Goal: Book appointment/travel/reservation

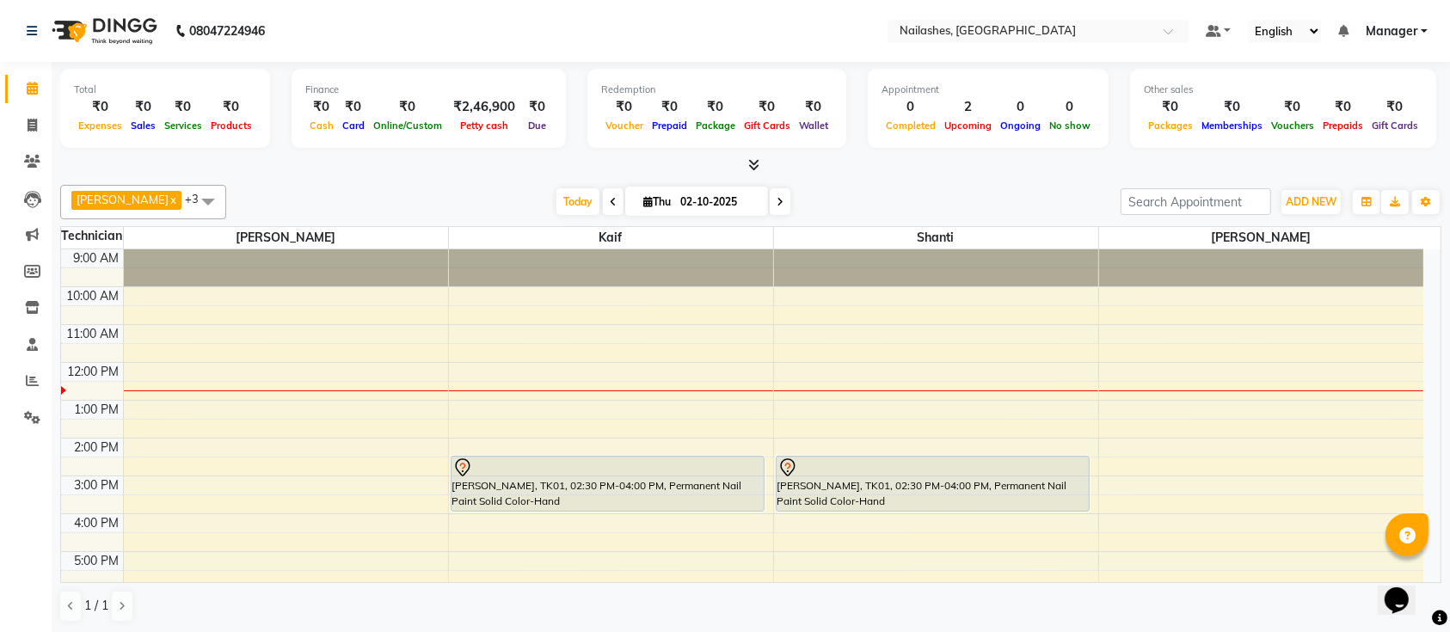
scroll to position [76, 0]
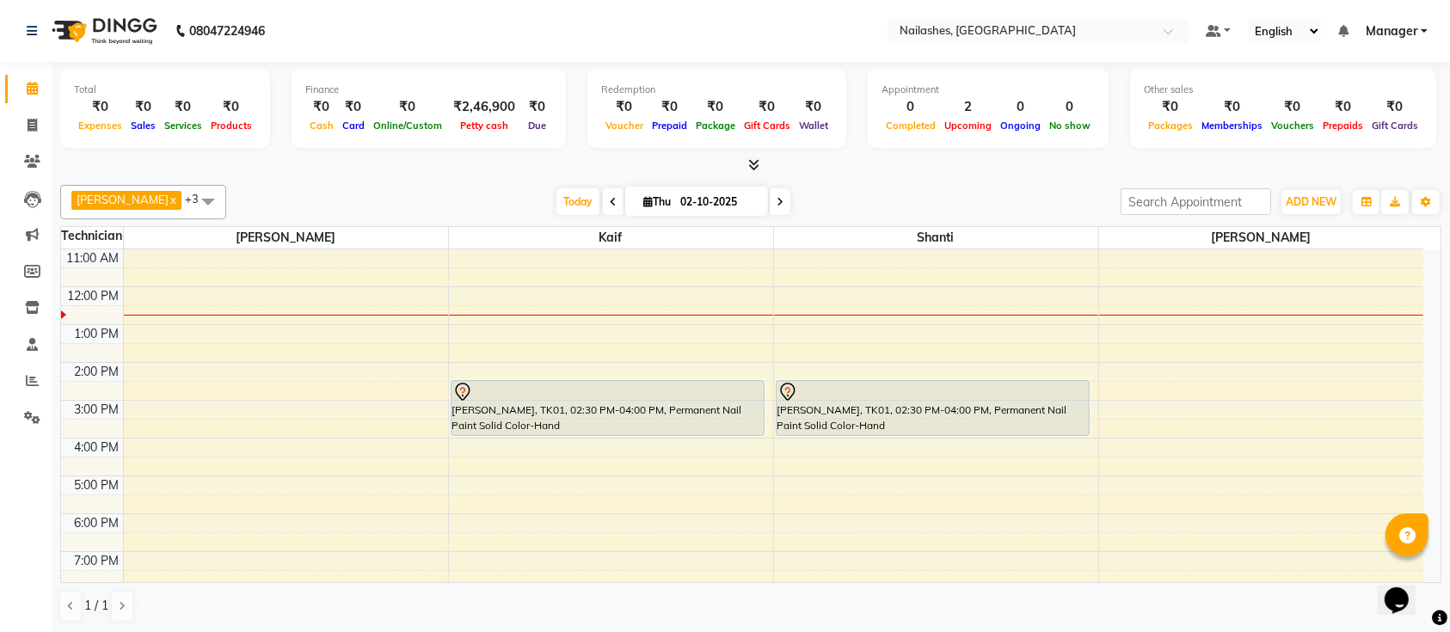
click at [256, 368] on div "9:00 AM 10:00 AM 11:00 AM 12:00 PM 1:00 PM 2:00 PM 3:00 PM 4:00 PM 5:00 PM 6:00…" at bounding box center [742, 438] width 1363 height 529
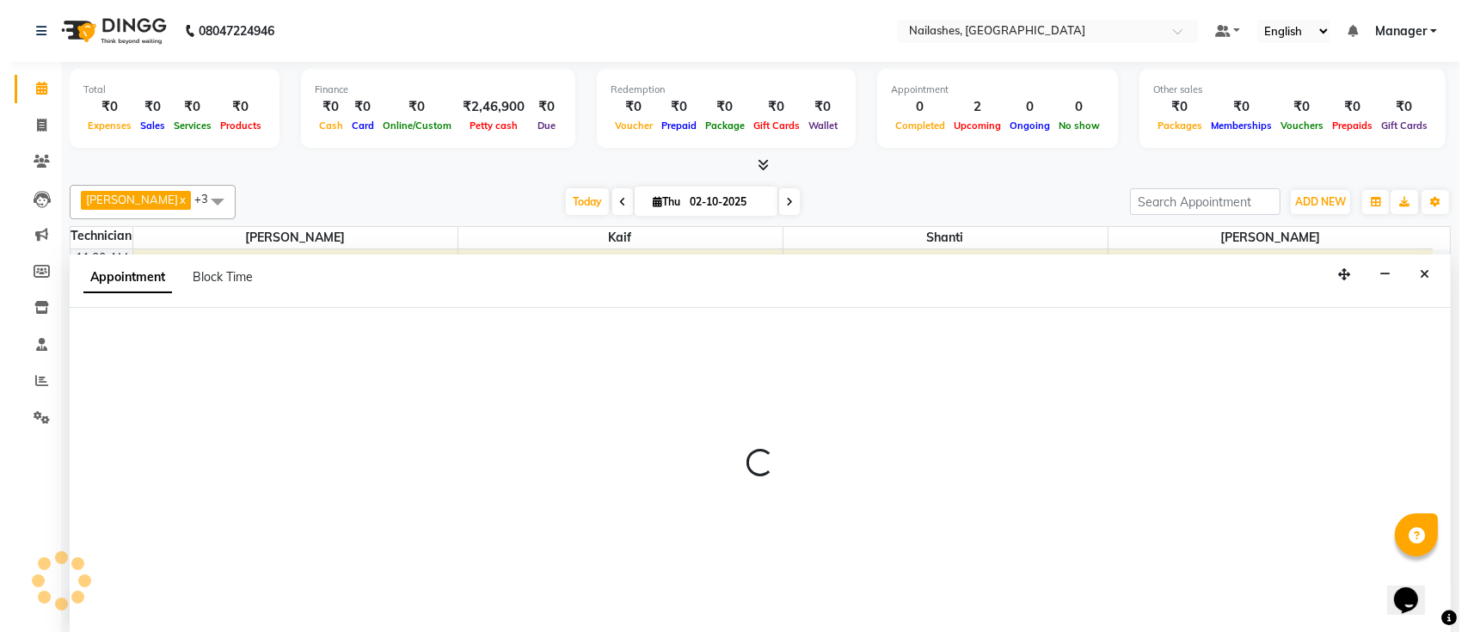
scroll to position [0, 0]
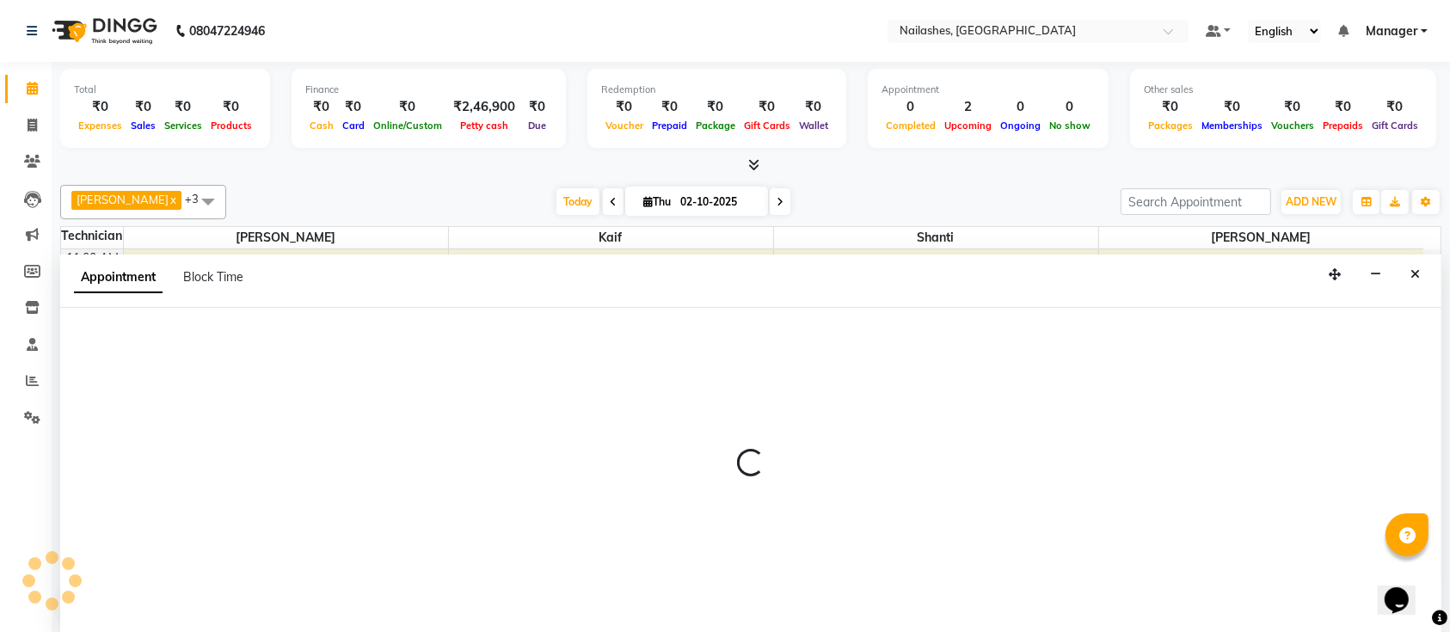
select select "24569"
select select "840"
select select "tentative"
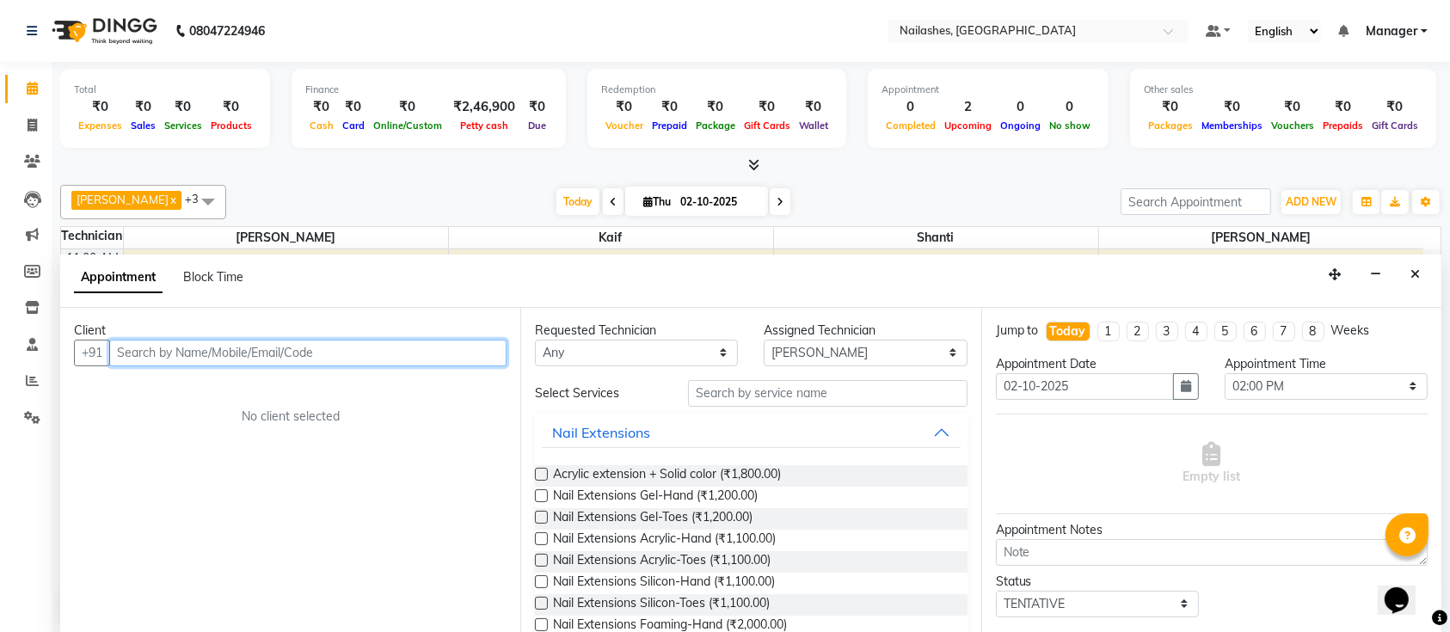
click at [363, 348] on input "text" at bounding box center [307, 353] width 397 height 27
click at [440, 354] on input "text" at bounding box center [307, 353] width 397 height 27
type input "9844443512"
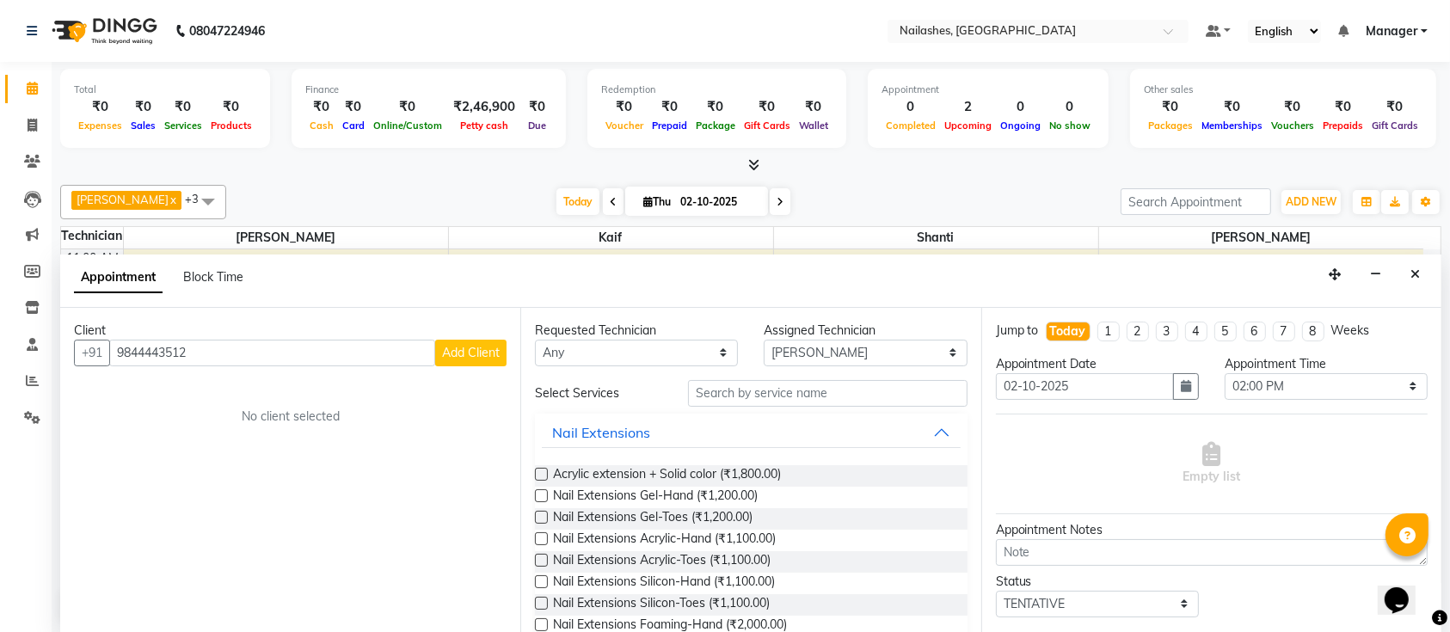
click at [489, 352] on span "Add Client" at bounding box center [471, 352] width 58 height 15
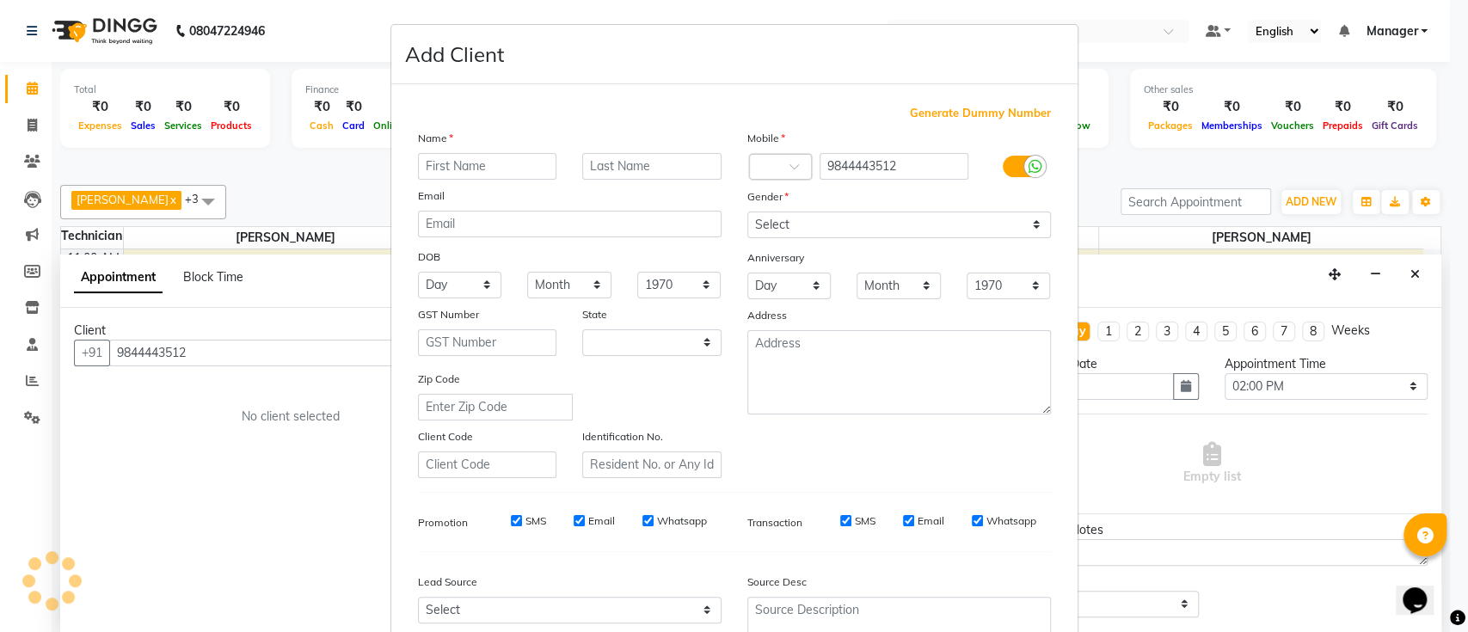
select select "21"
type input "saundarya"
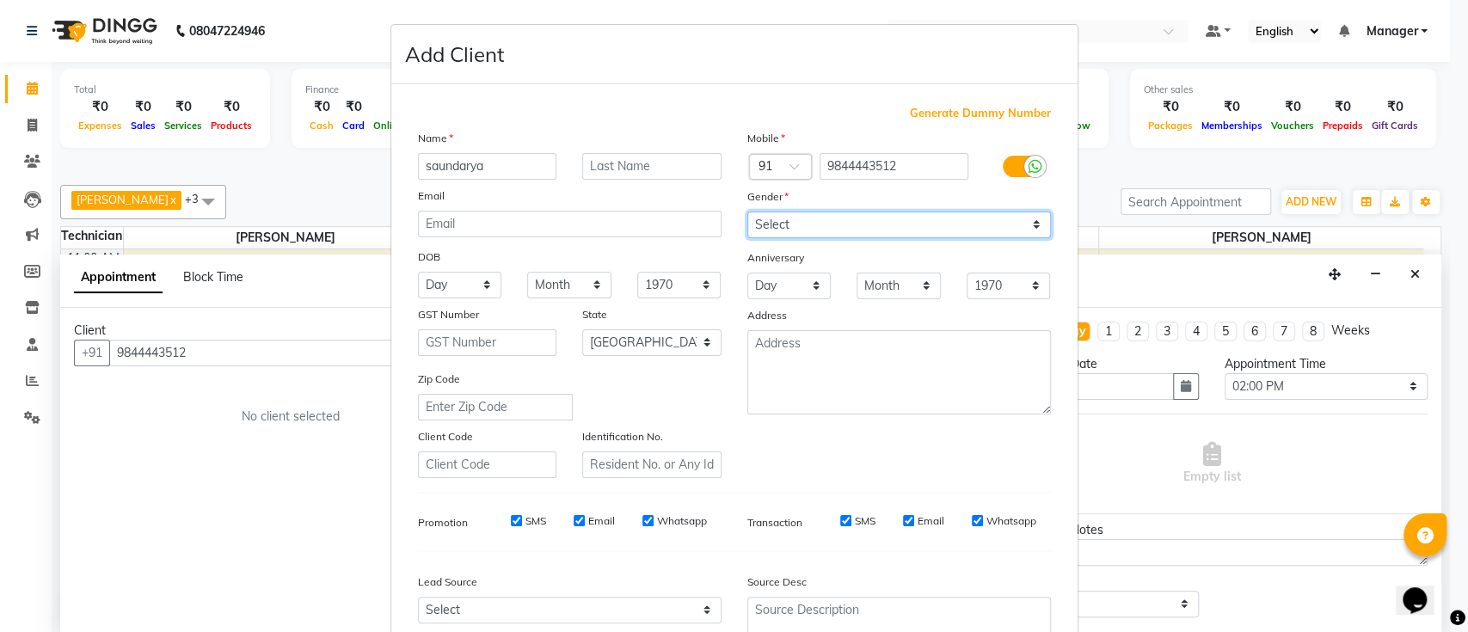
click at [817, 220] on select "Select [DEMOGRAPHIC_DATA] [DEMOGRAPHIC_DATA] Other Prefer Not To Say" at bounding box center [899, 225] width 304 height 27
select select "[DEMOGRAPHIC_DATA]"
click at [747, 212] on select "Select [DEMOGRAPHIC_DATA] [DEMOGRAPHIC_DATA] Other Prefer Not To Say" at bounding box center [899, 225] width 304 height 27
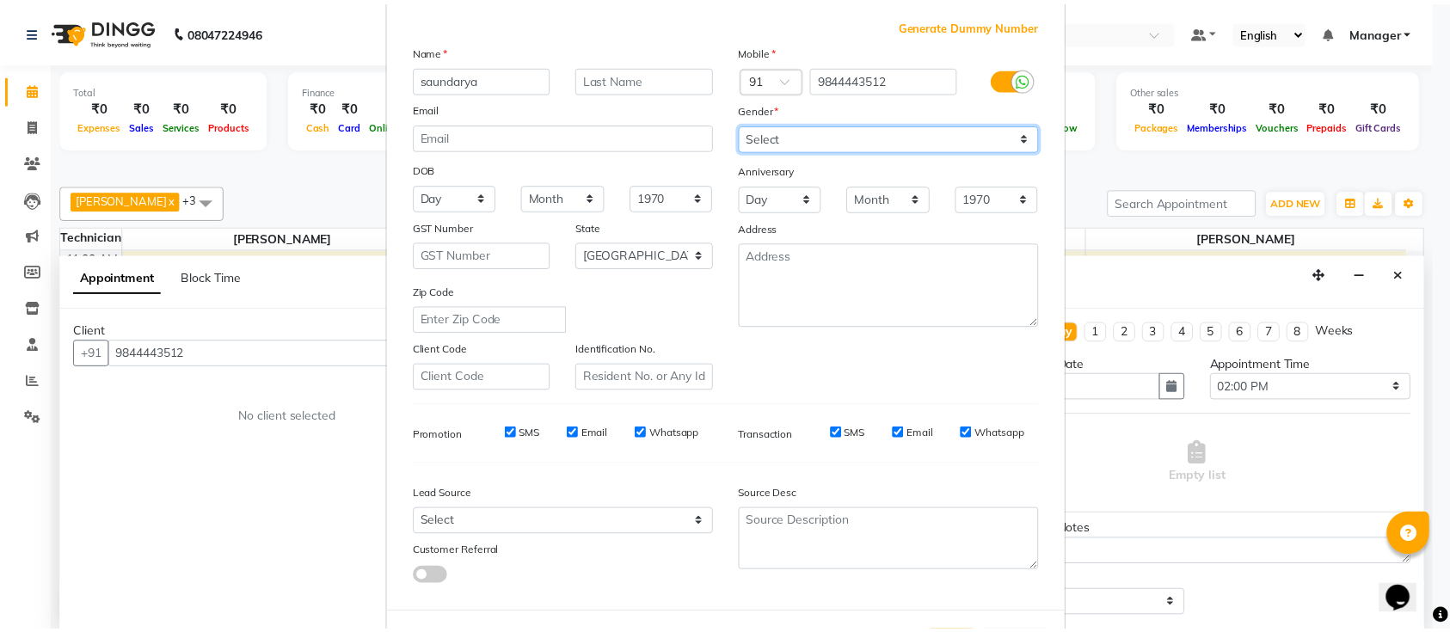
scroll to position [158, 0]
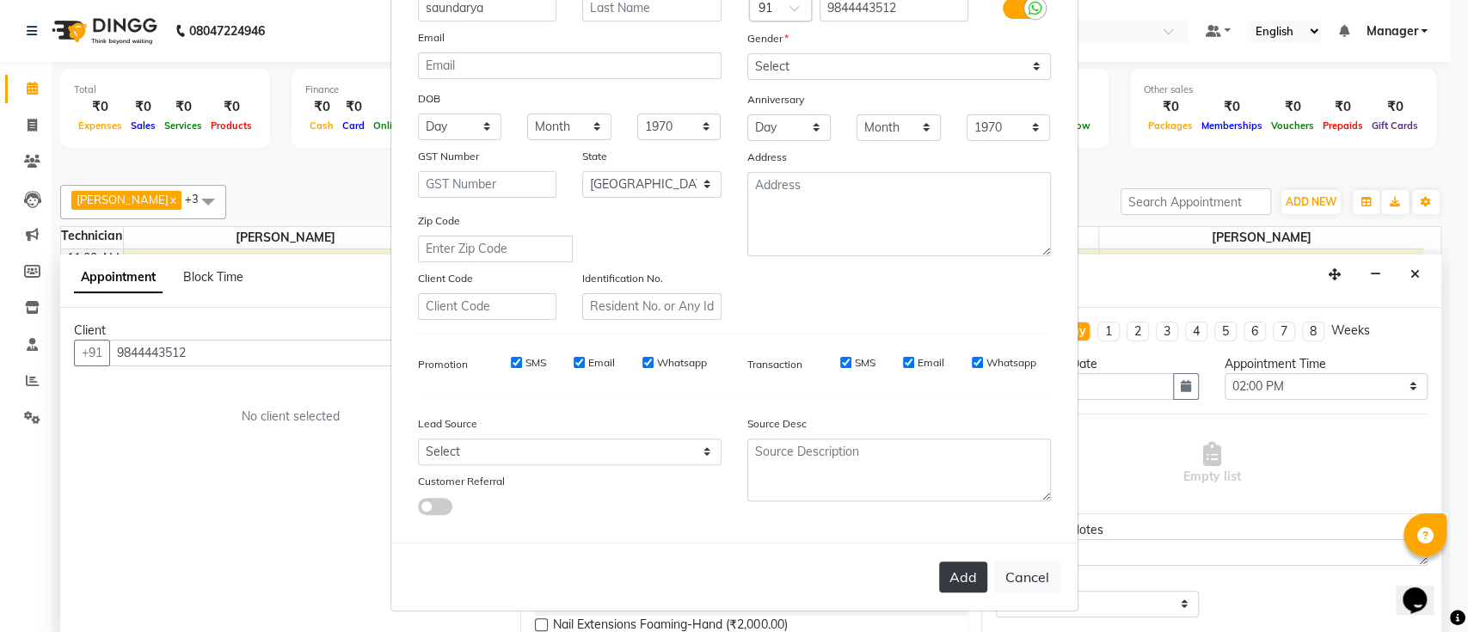
click at [957, 567] on button "Add" at bounding box center [963, 577] width 48 height 31
type input "98******12"
select select
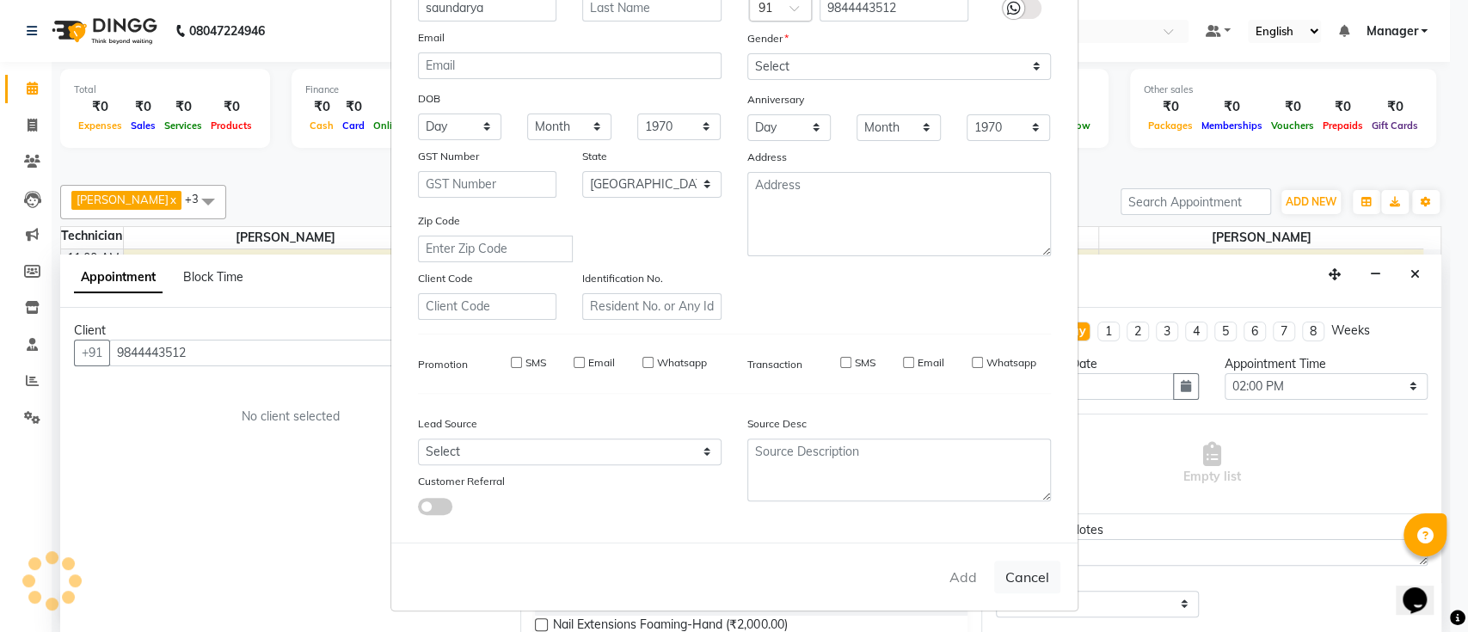
select select "null"
select select
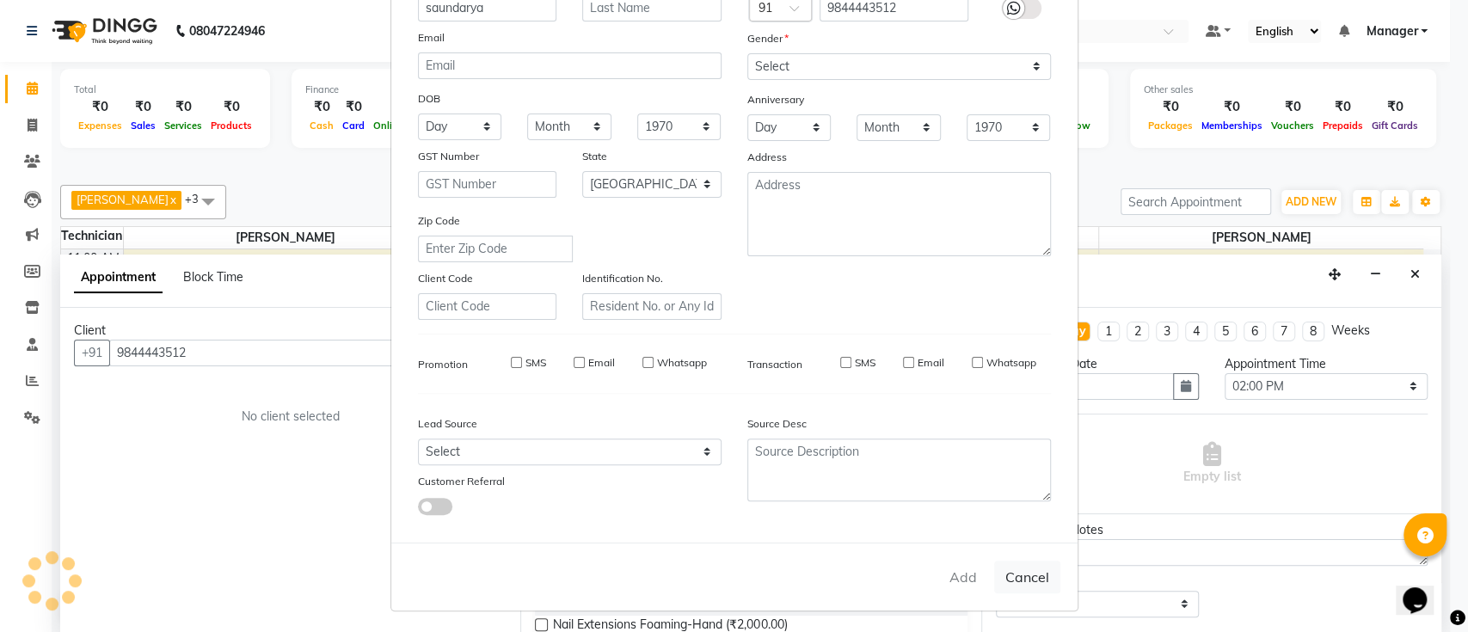
checkbox input "false"
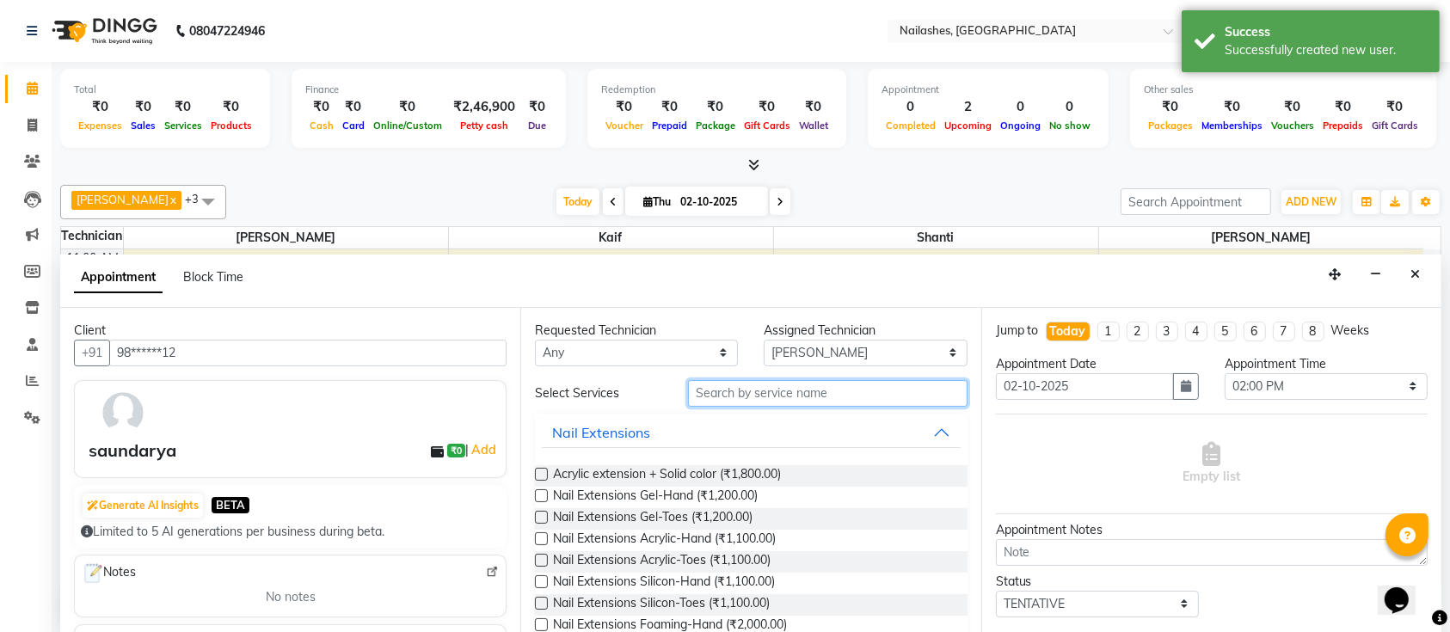
click at [805, 386] on input "text" at bounding box center [828, 393] width 280 height 27
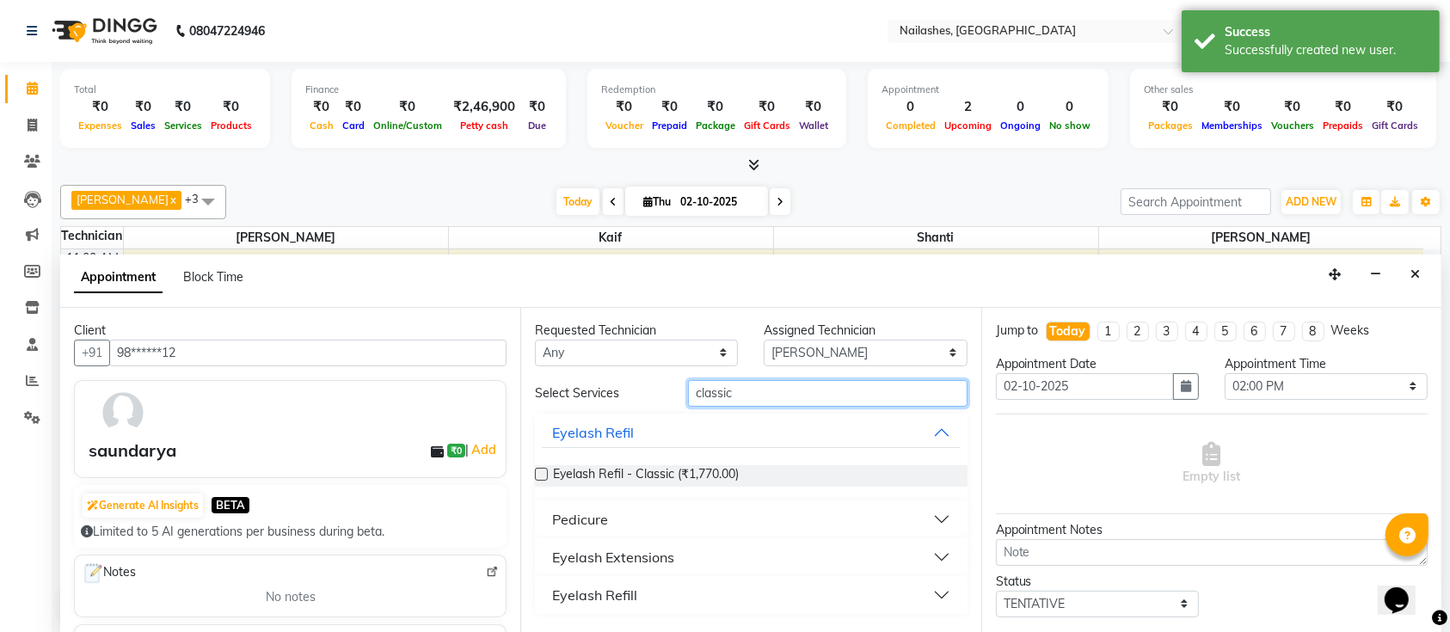
type input "classic"
click at [645, 555] on div "Eyelash Extensions" at bounding box center [613, 557] width 122 height 21
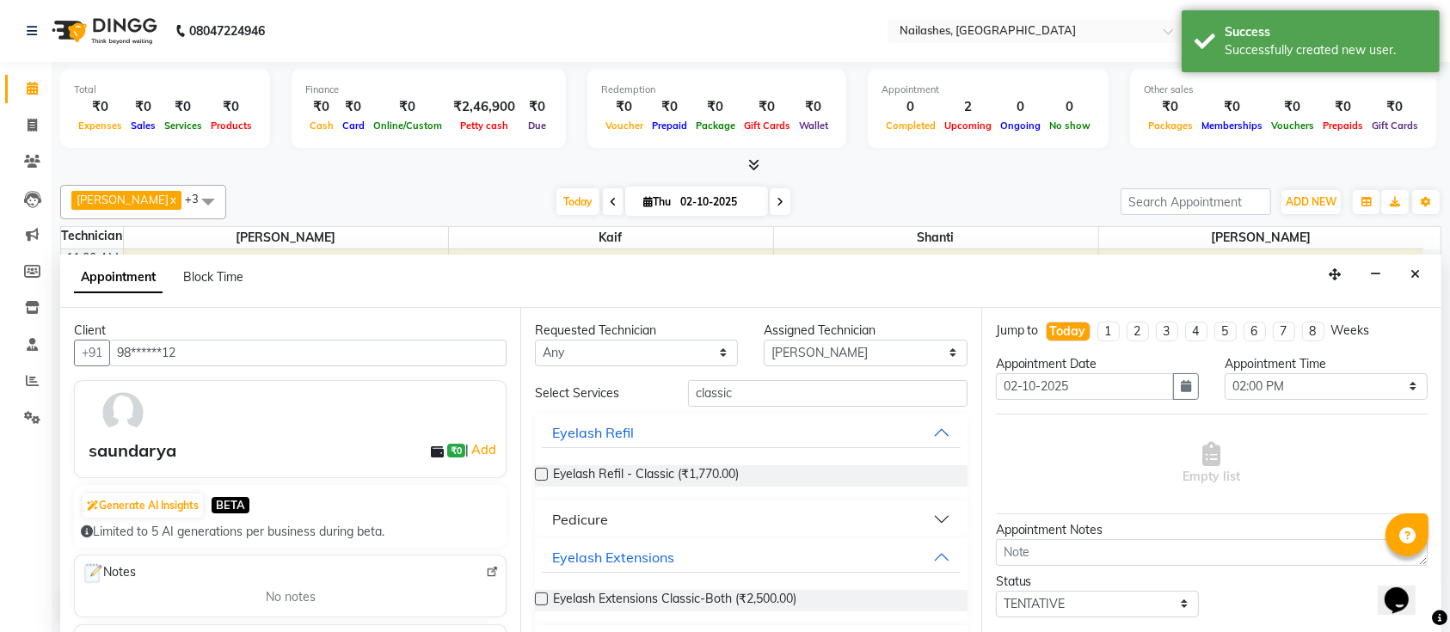
click at [543, 597] on label at bounding box center [541, 599] width 13 height 13
click at [543, 597] on input "checkbox" at bounding box center [540, 600] width 11 height 11
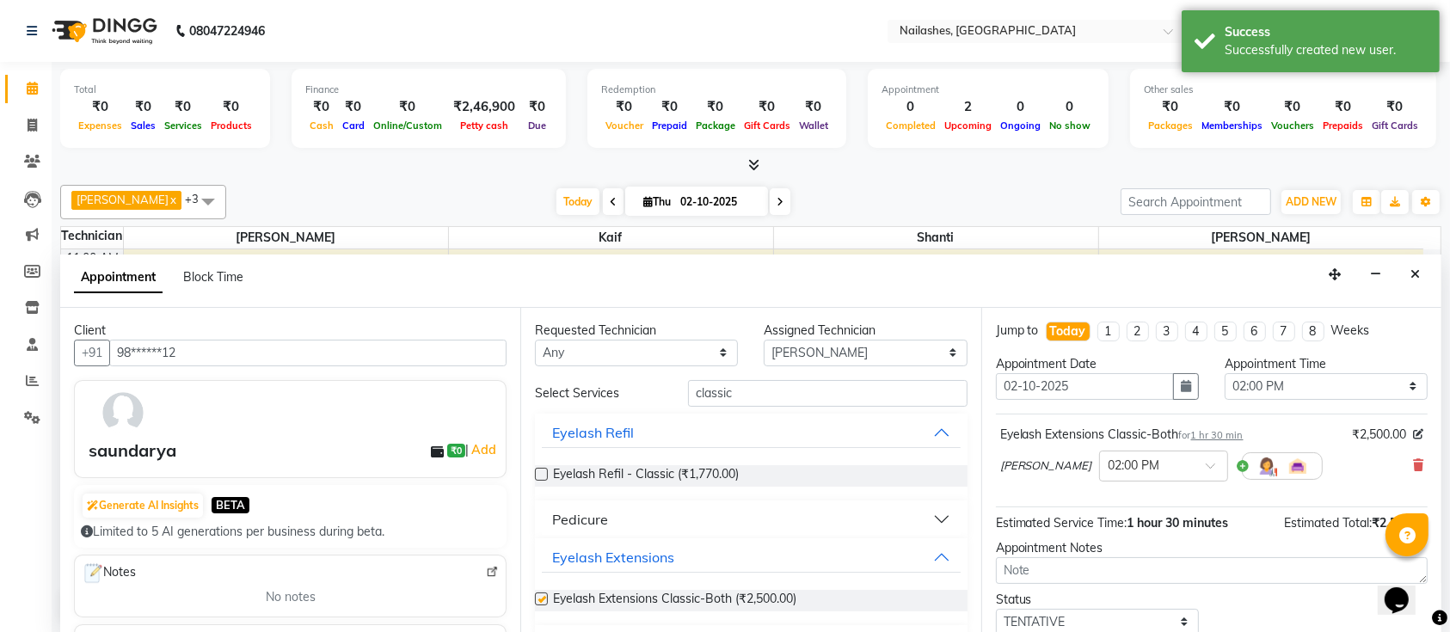
checkbox input "false"
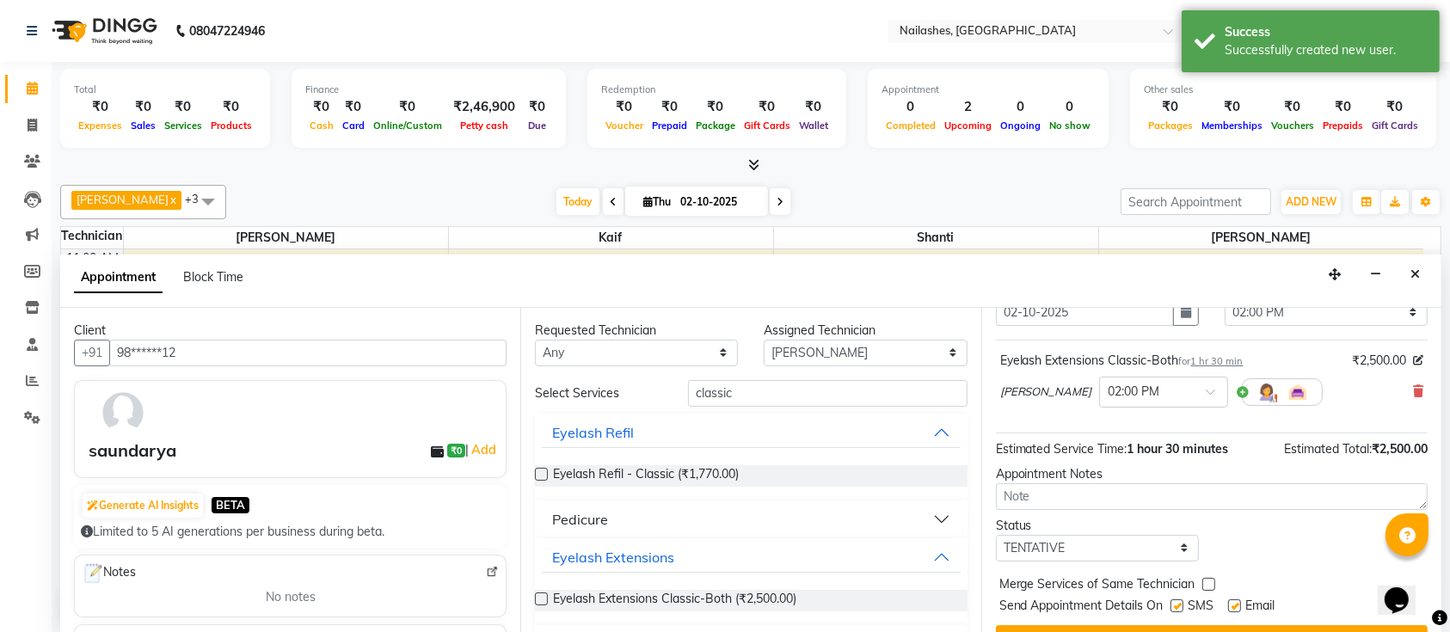
scroll to position [109, 0]
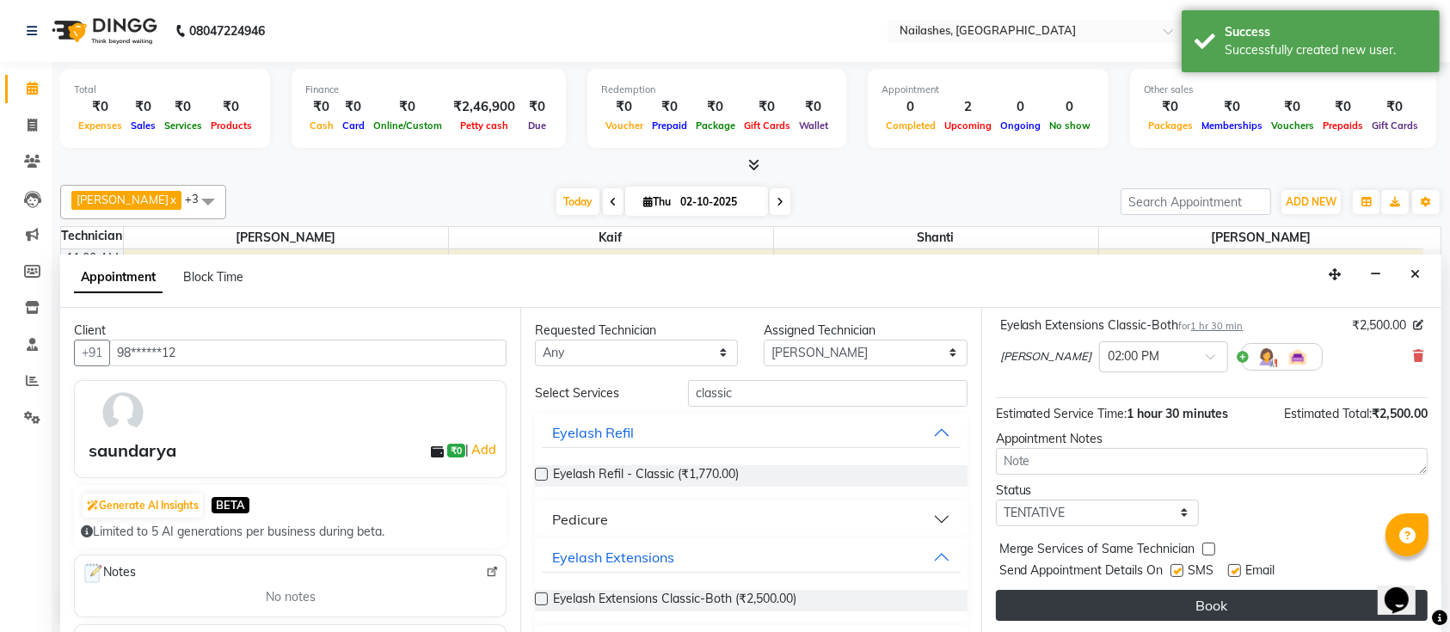
click at [1178, 605] on button "Book" at bounding box center [1212, 605] width 432 height 31
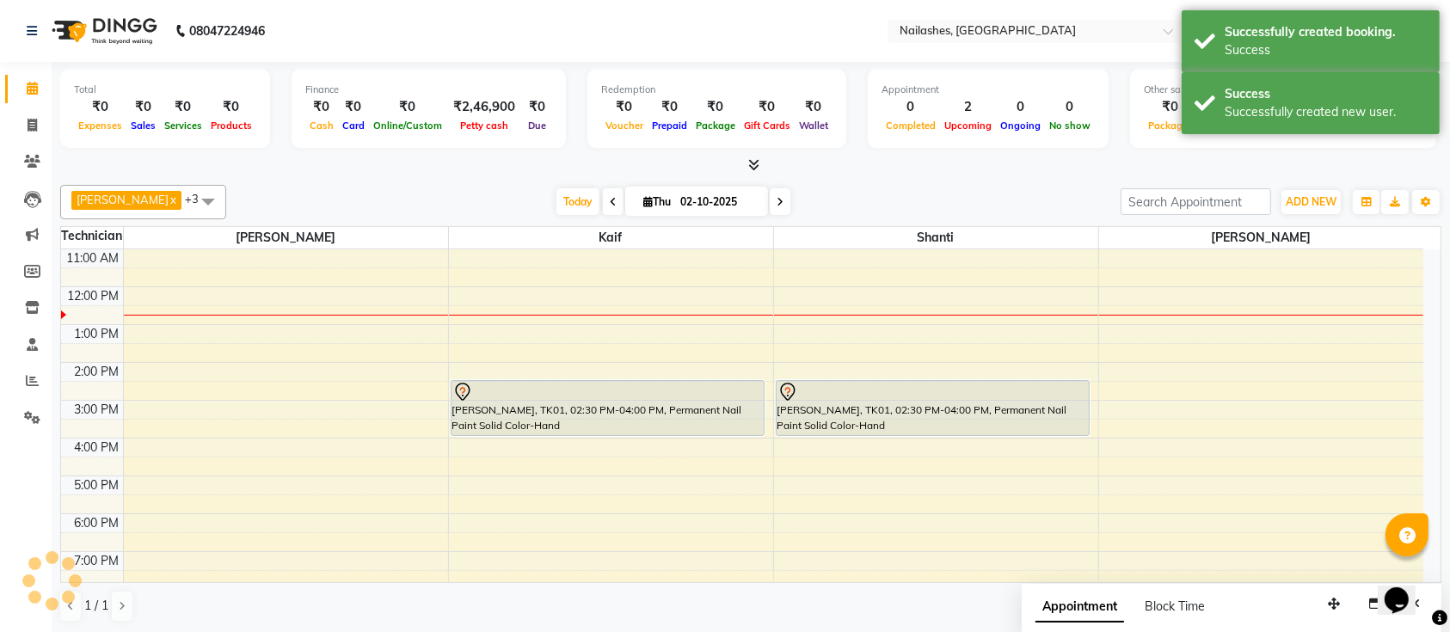
scroll to position [0, 0]
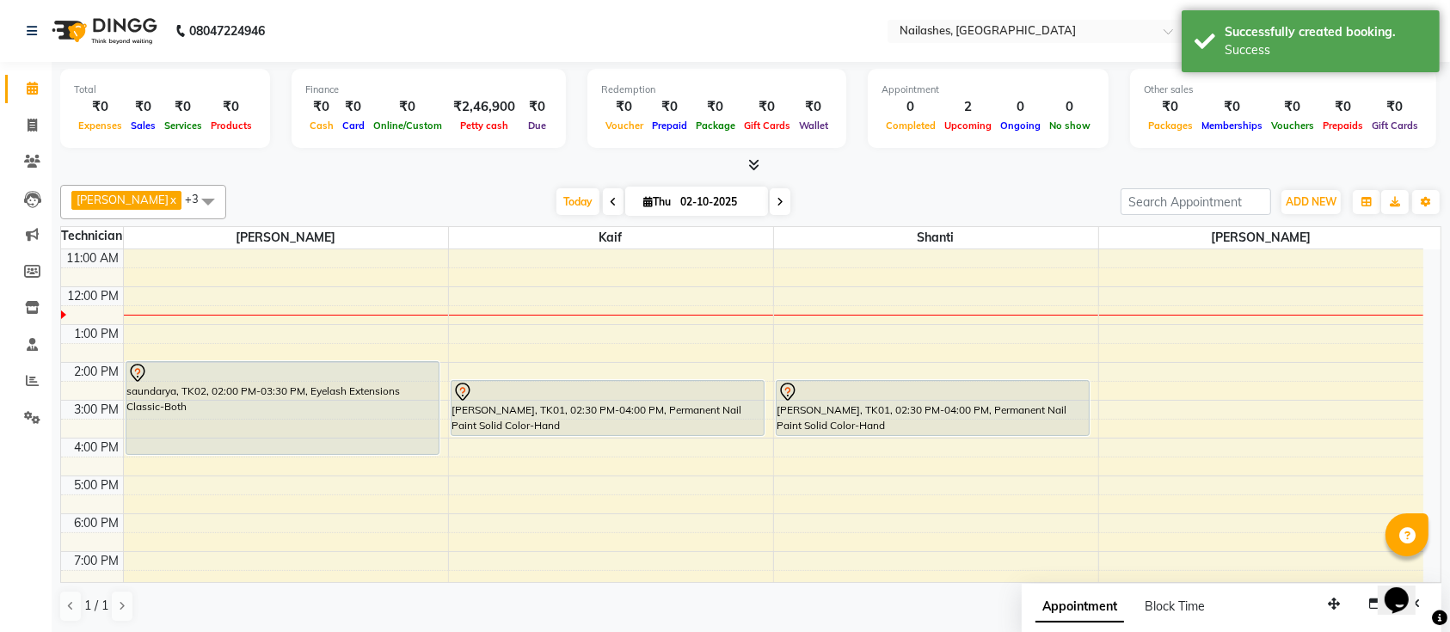
click at [317, 436] on div "saundarya, TK02, 02:00 PM-03:30 PM, Eyelash Extensions Classic-Both saundarya, …" at bounding box center [286, 438] width 324 height 529
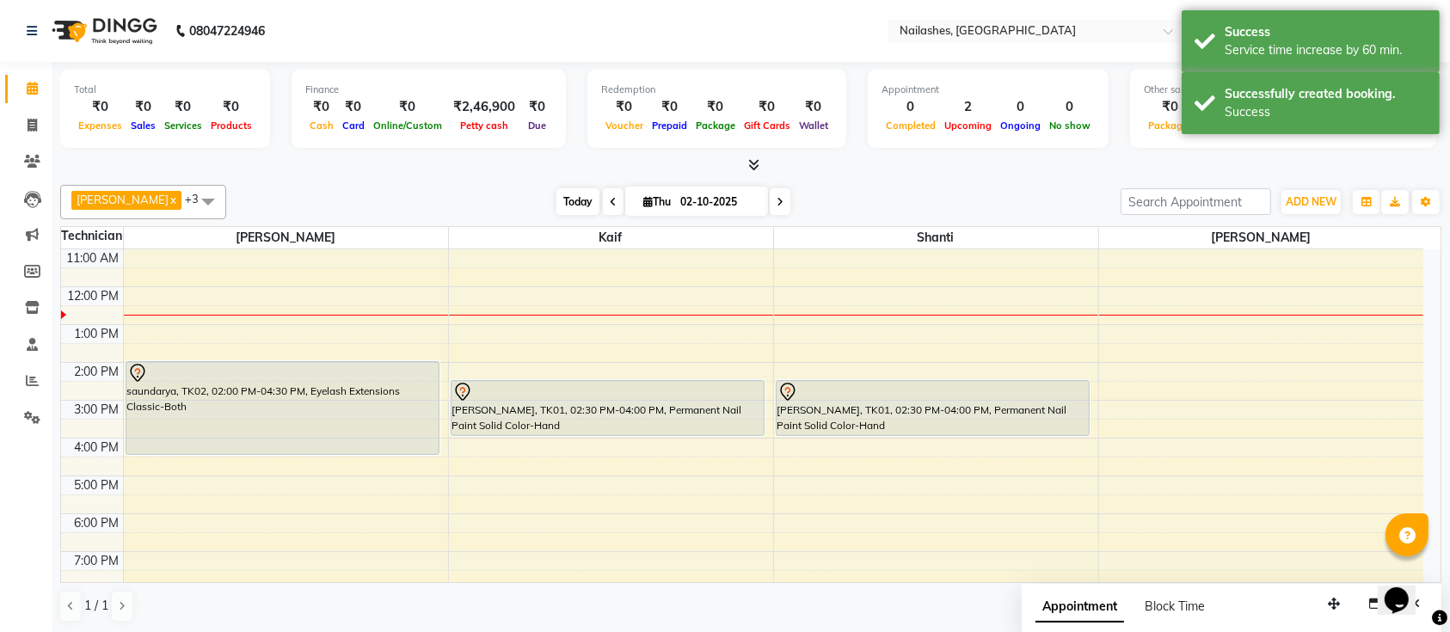
click at [557, 200] on span "Today" at bounding box center [578, 201] width 43 height 27
